Goal: Task Accomplishment & Management: Complete application form

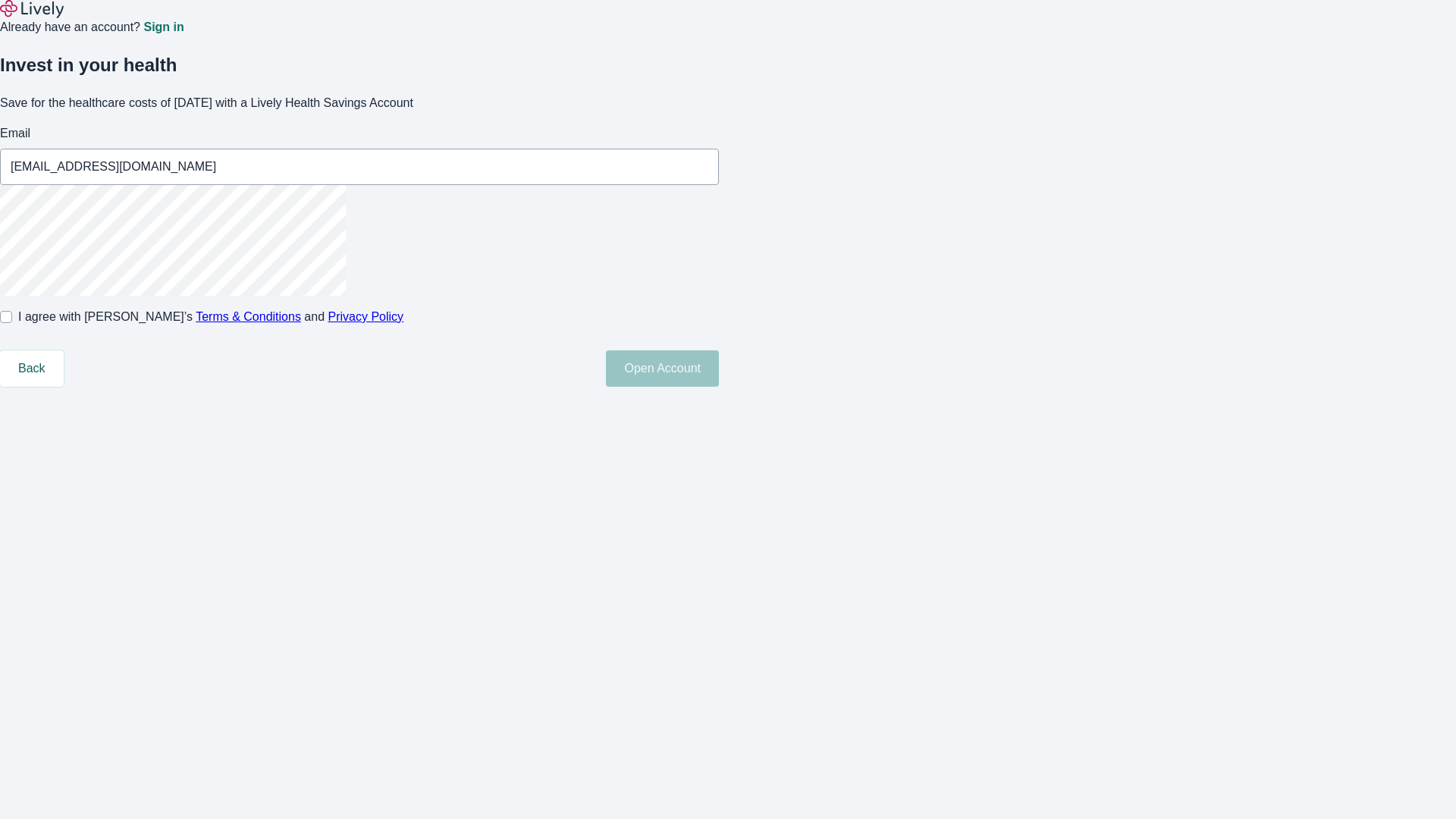
click at [12, 323] on input "I agree with Lively’s Terms & Conditions and Privacy Policy" at bounding box center [6, 317] width 12 height 12
checkbox input "true"
click at [719, 387] on button "Open Account" at bounding box center [663, 369] width 113 height 37
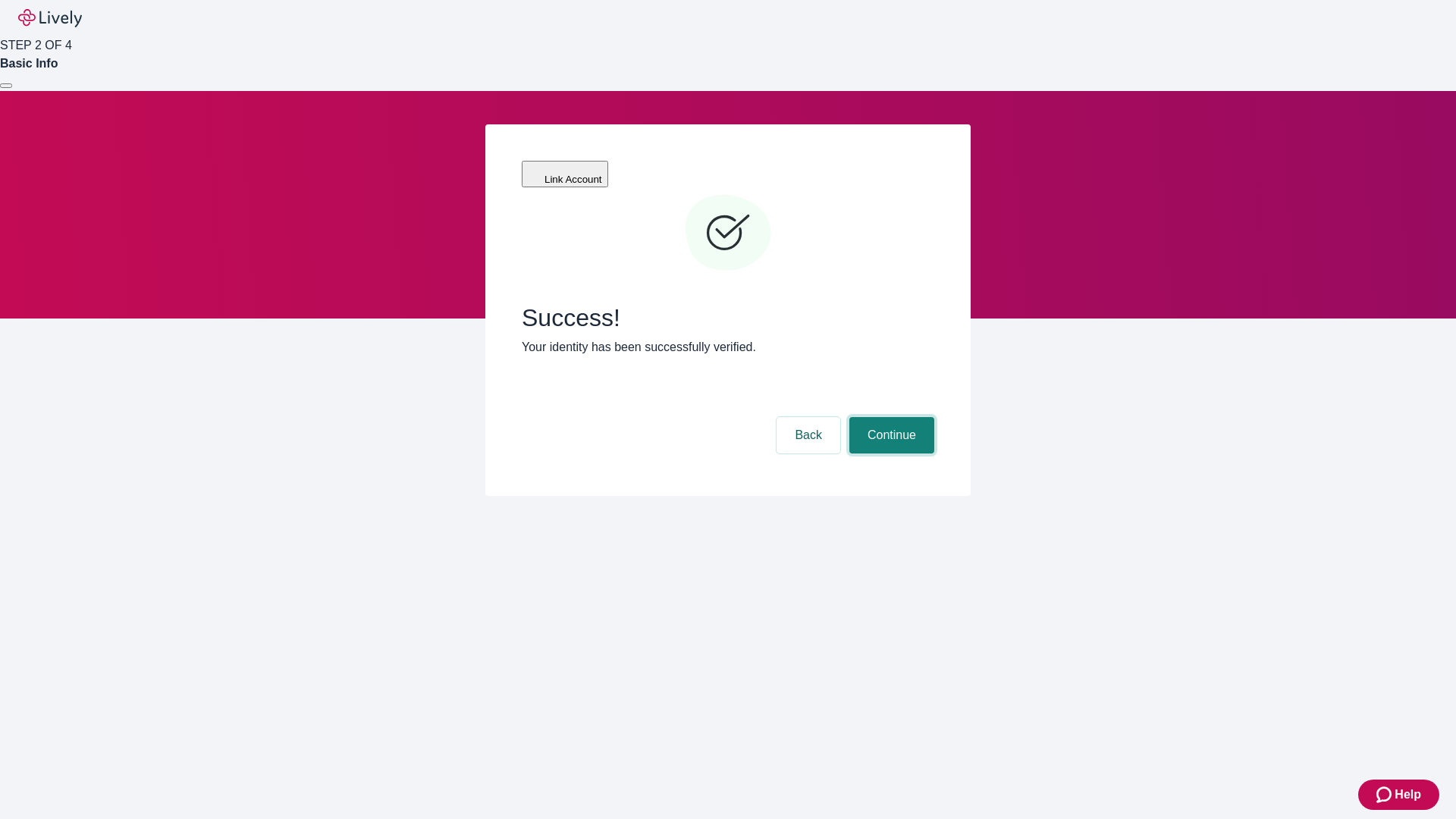
click at [890, 417] on button "Continue" at bounding box center [892, 436] width 85 height 37
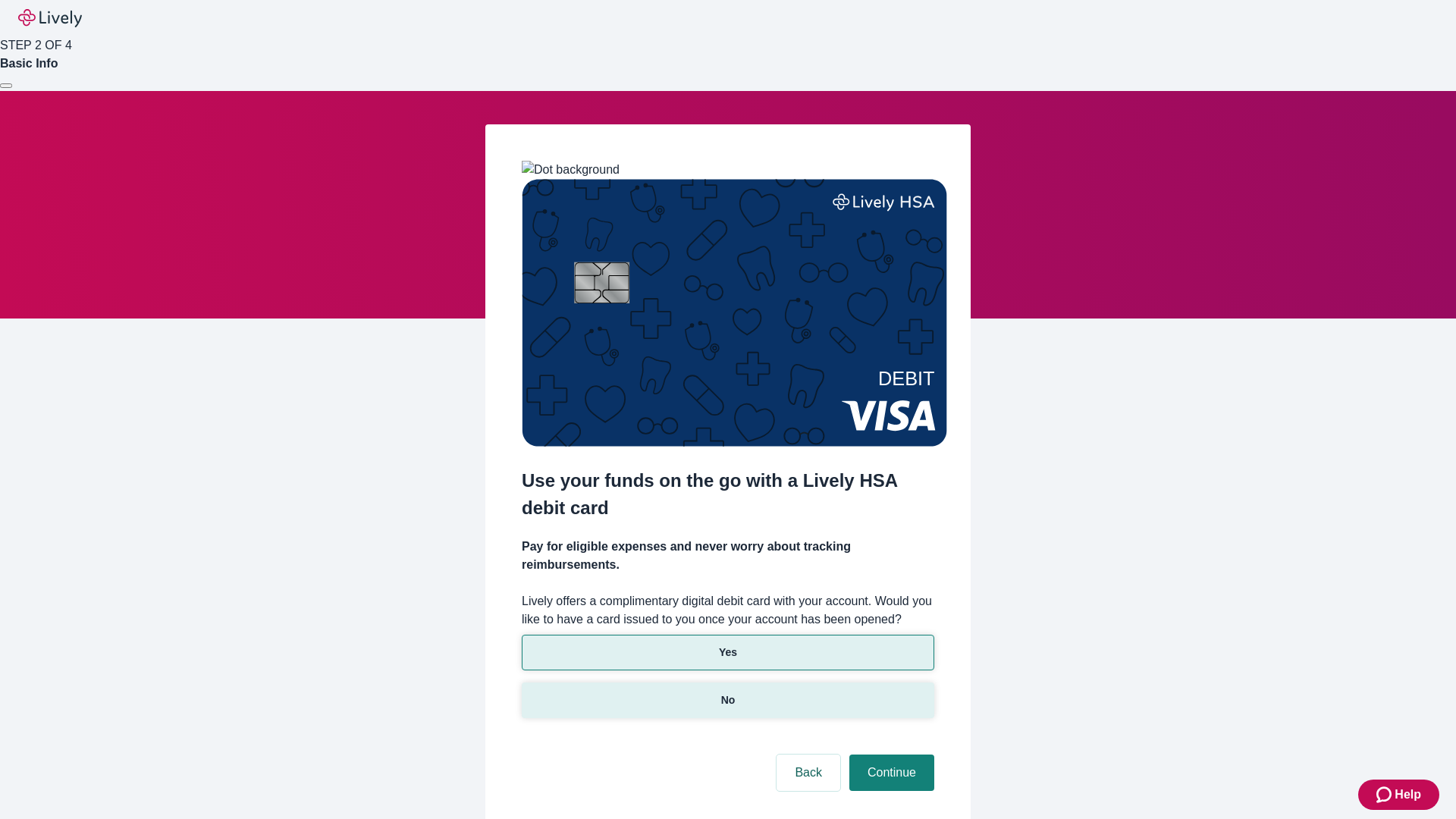
click at [727, 692] on p "No" at bounding box center [728, 700] width 15 height 16
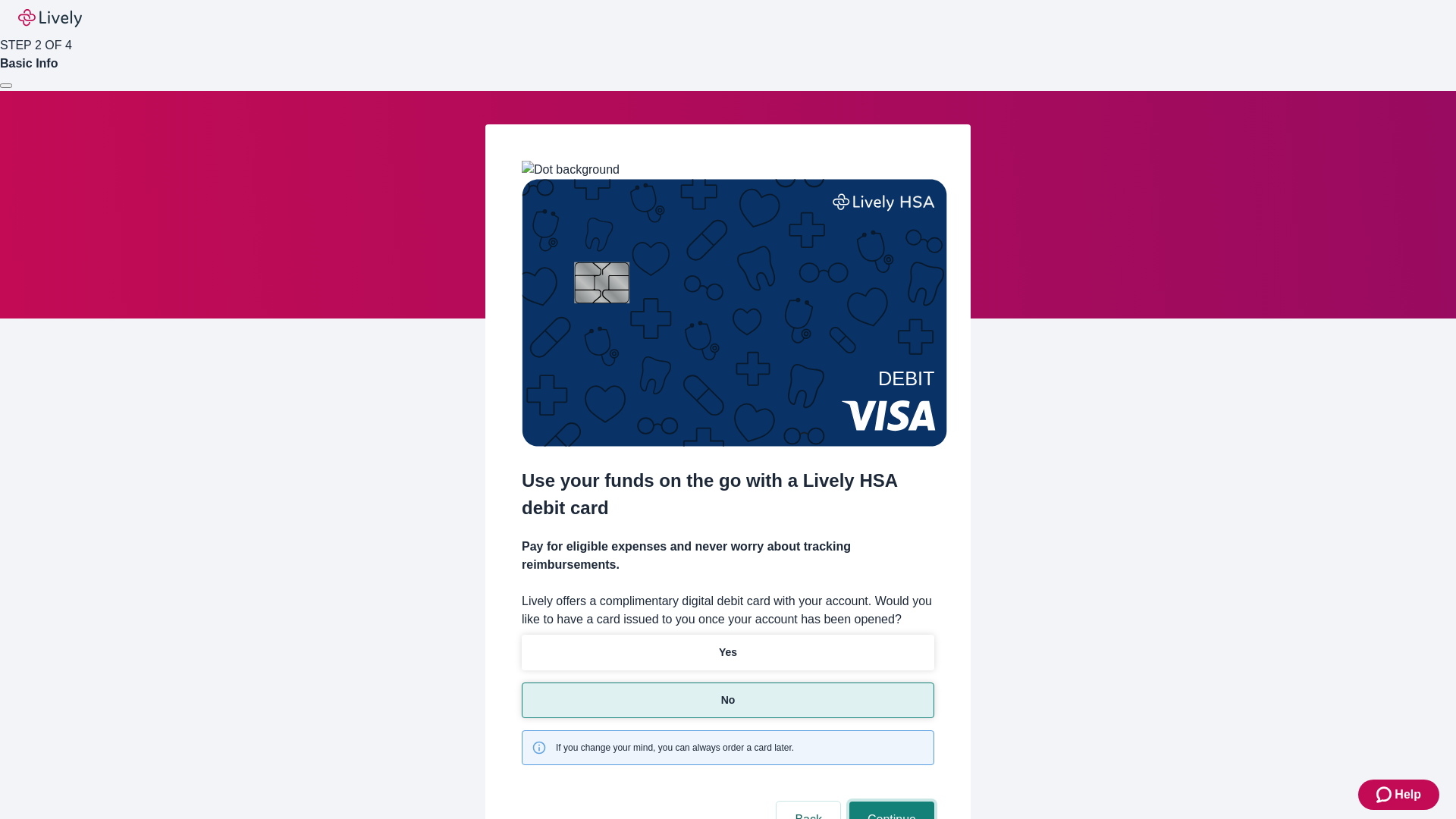
click at [890, 802] on button "Continue" at bounding box center [892, 820] width 85 height 37
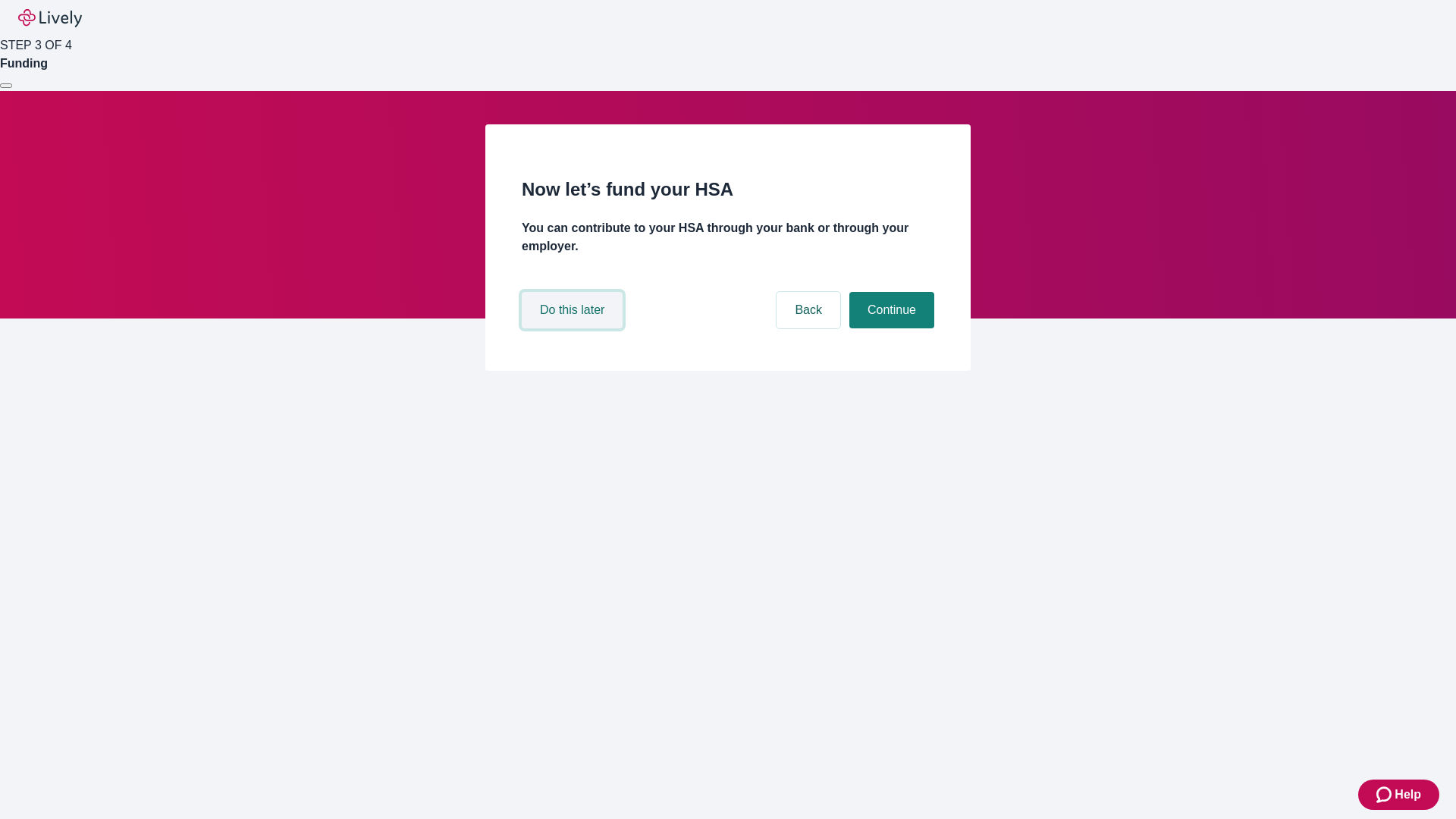
click at [574, 329] on button "Do this later" at bounding box center [572, 310] width 101 height 37
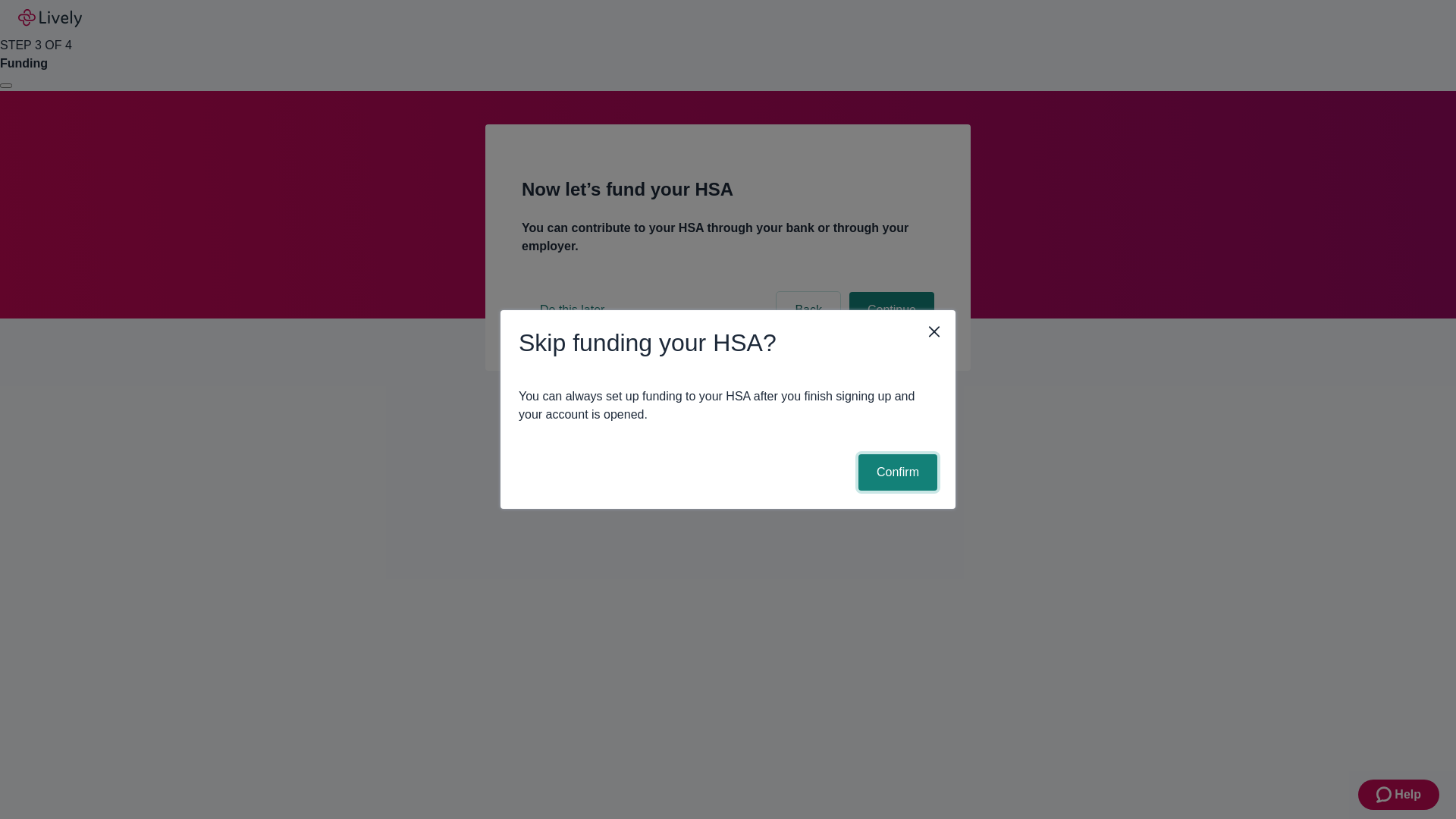
click at [896, 472] on button "Confirm" at bounding box center [898, 472] width 79 height 37
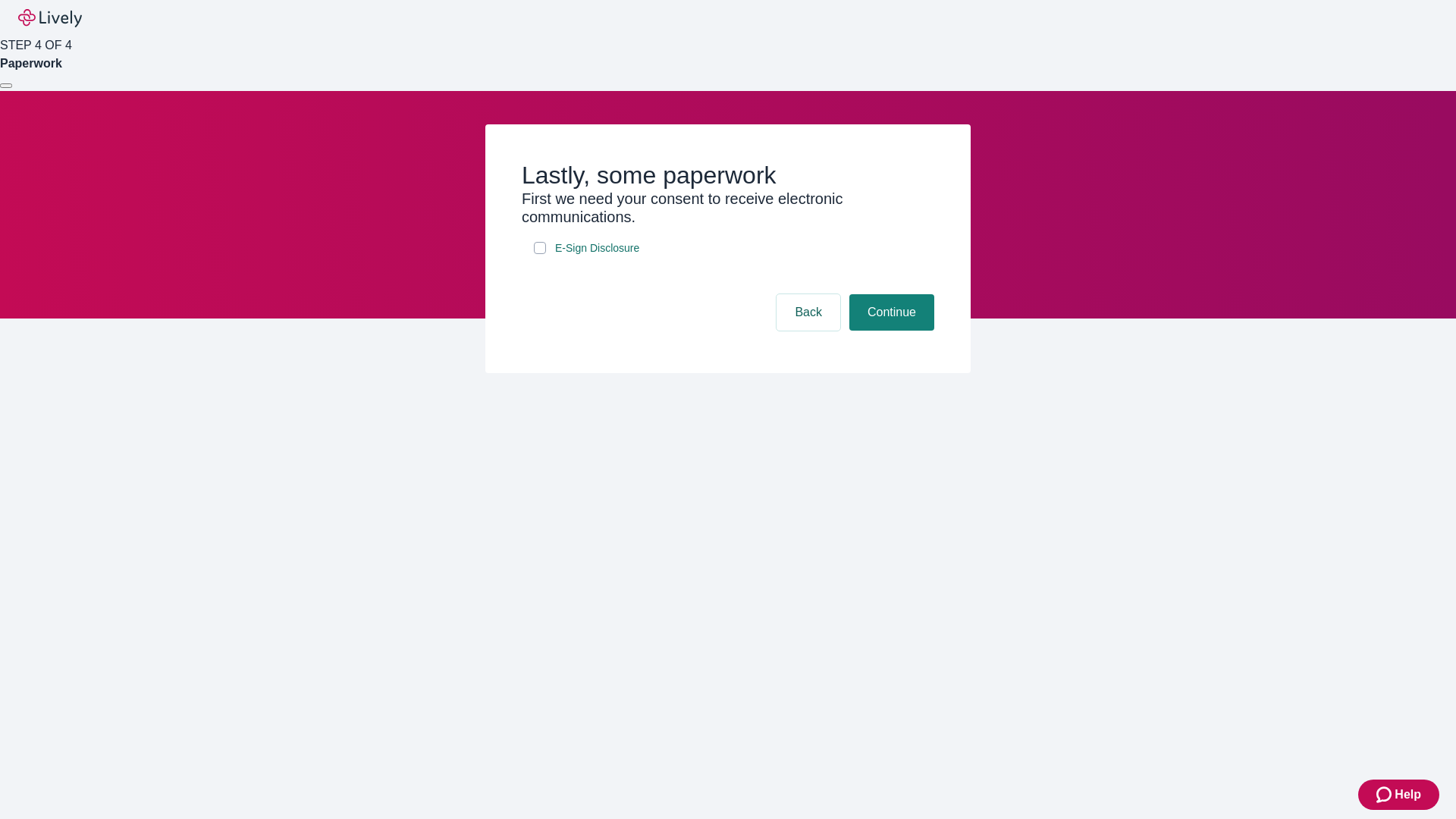
click at [540, 254] on input "E-Sign Disclosure" at bounding box center [540, 248] width 12 height 12
checkbox input "true"
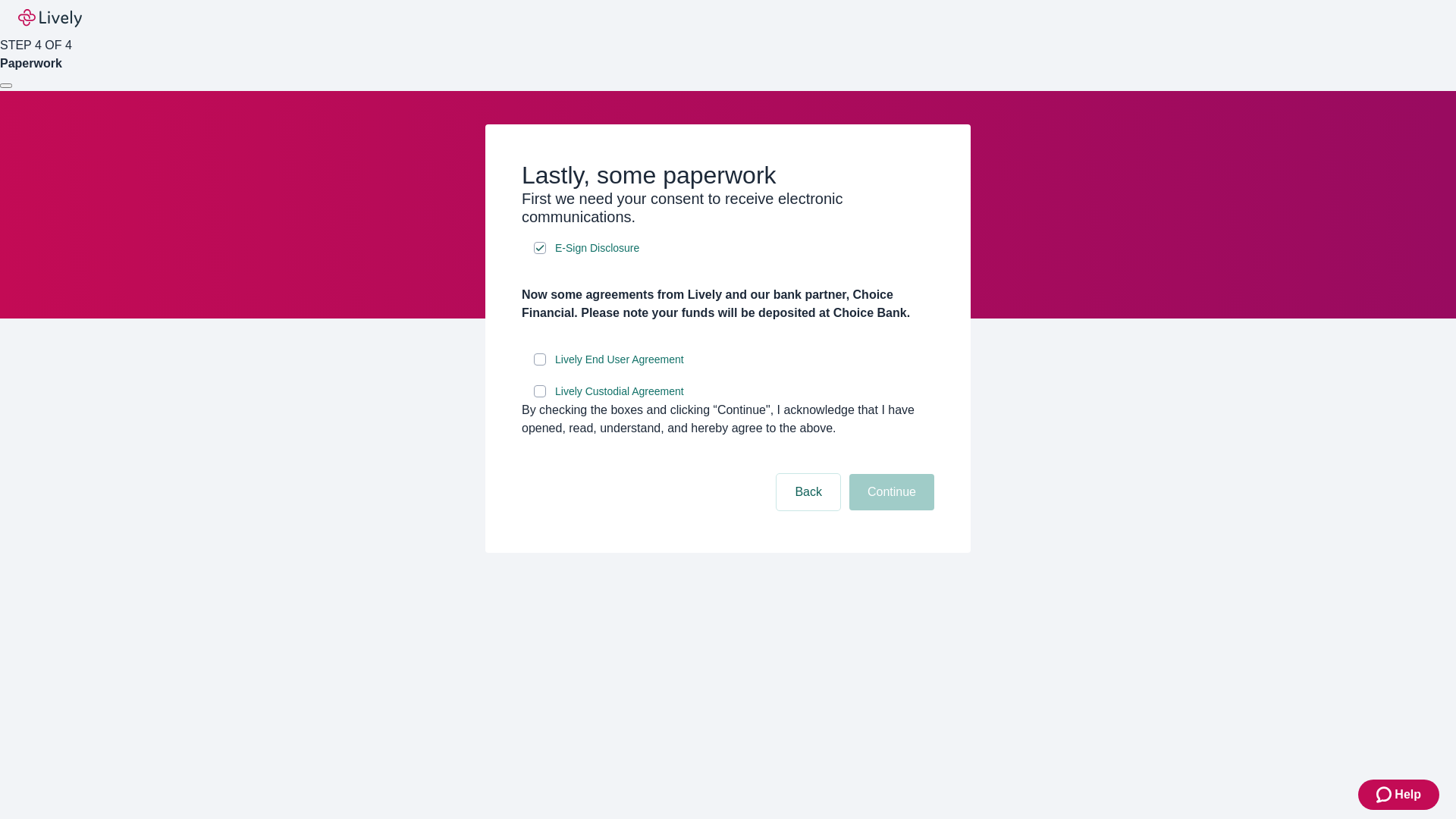
click at [540, 365] on input "Lively End User Agreement" at bounding box center [540, 359] width 12 height 12
checkbox input "true"
click at [540, 397] on input "Lively Custodial Agreement" at bounding box center [540, 391] width 12 height 12
checkbox input "true"
click at [890, 510] on button "Continue" at bounding box center [892, 492] width 85 height 37
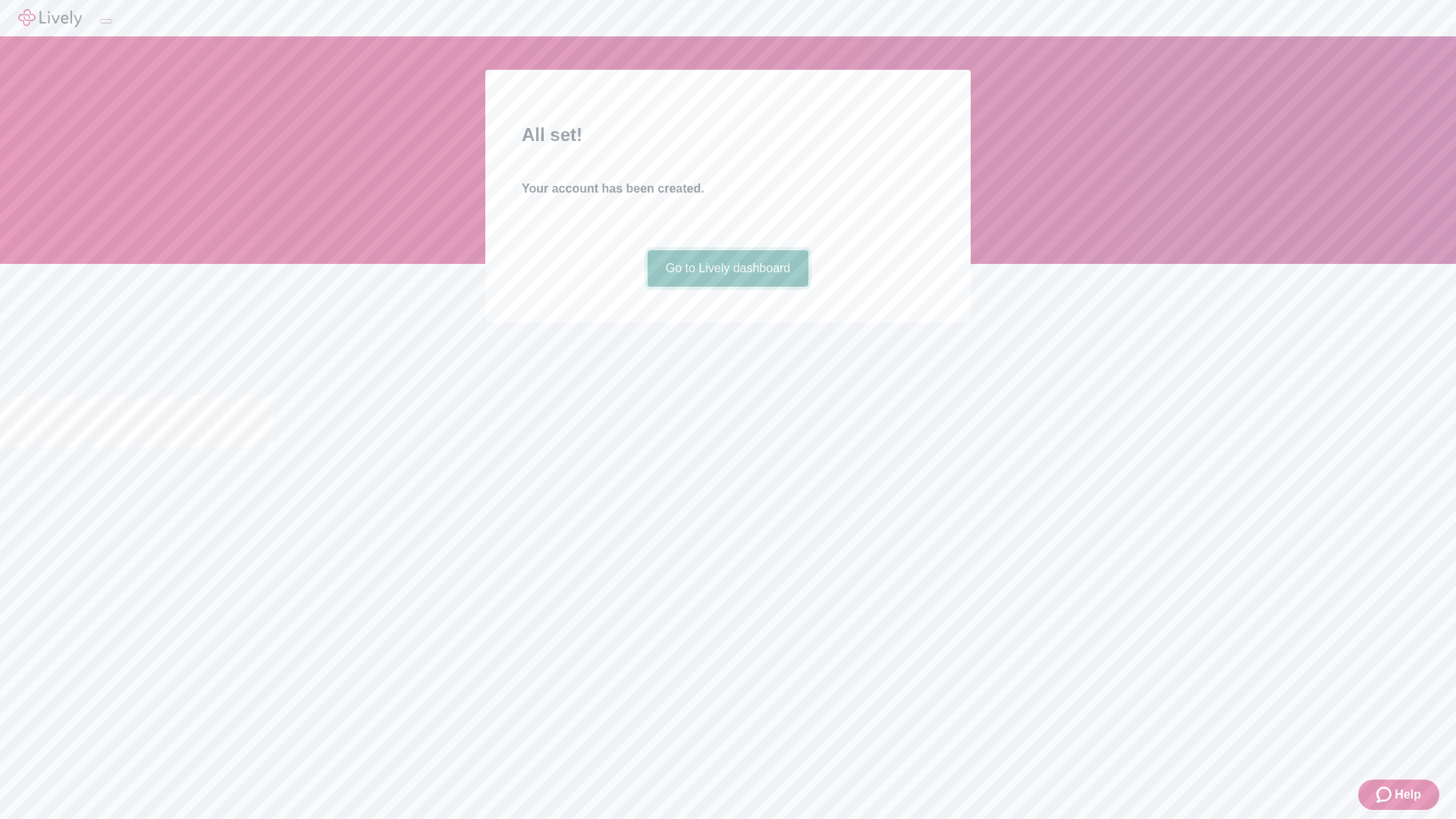
click at [727, 287] on link "Go to Lively dashboard" at bounding box center [729, 269] width 162 height 37
